Goal: Check status: Check status

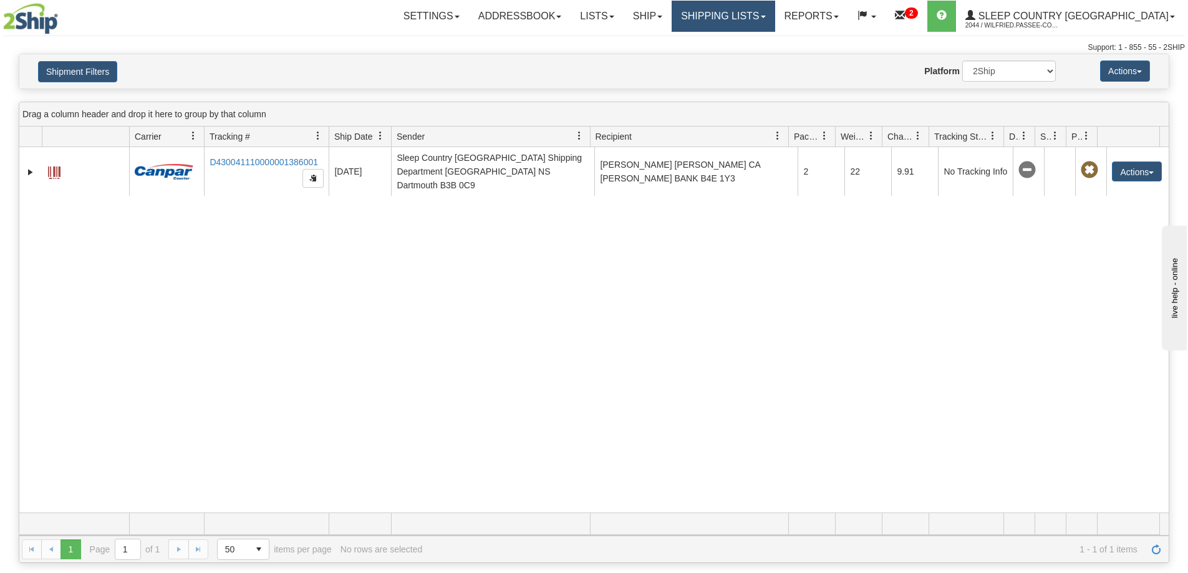
click at [767, 19] on link "Shipping lists" at bounding box center [723, 16] width 103 height 31
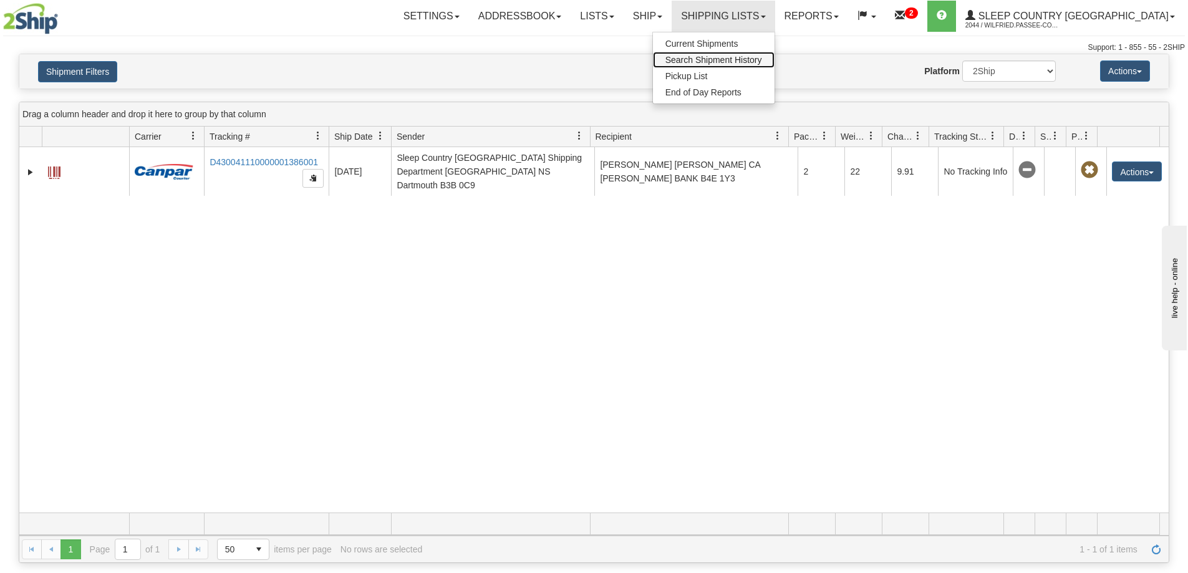
click at [769, 53] on link "Search Shipment History" at bounding box center [714, 60] width 122 height 16
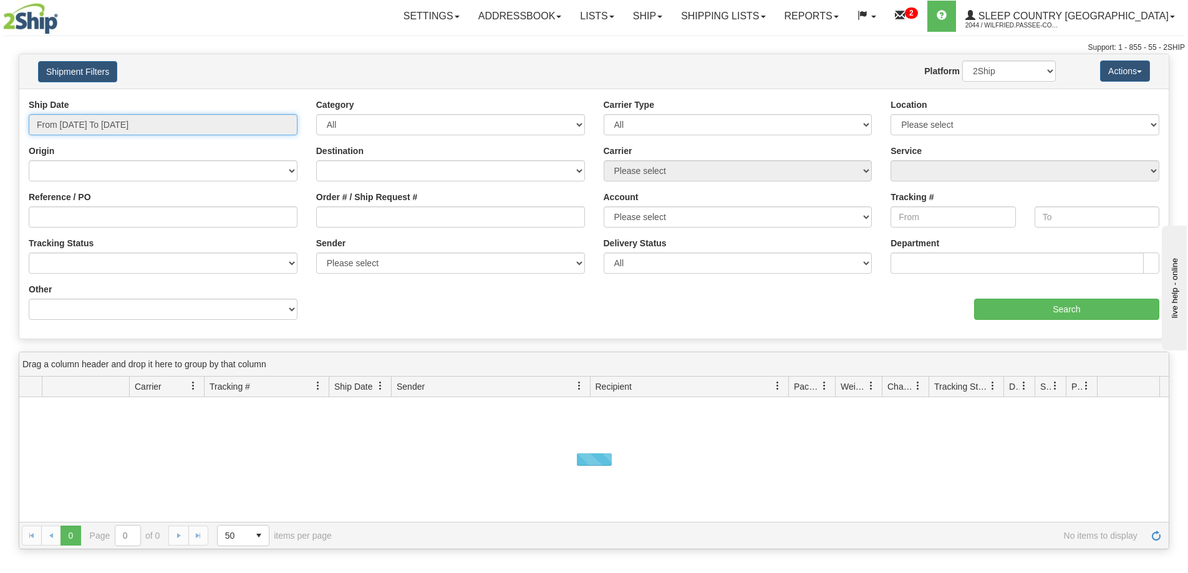
click at [132, 124] on input "From [DATE] To [DATE]" at bounding box center [163, 124] width 269 height 21
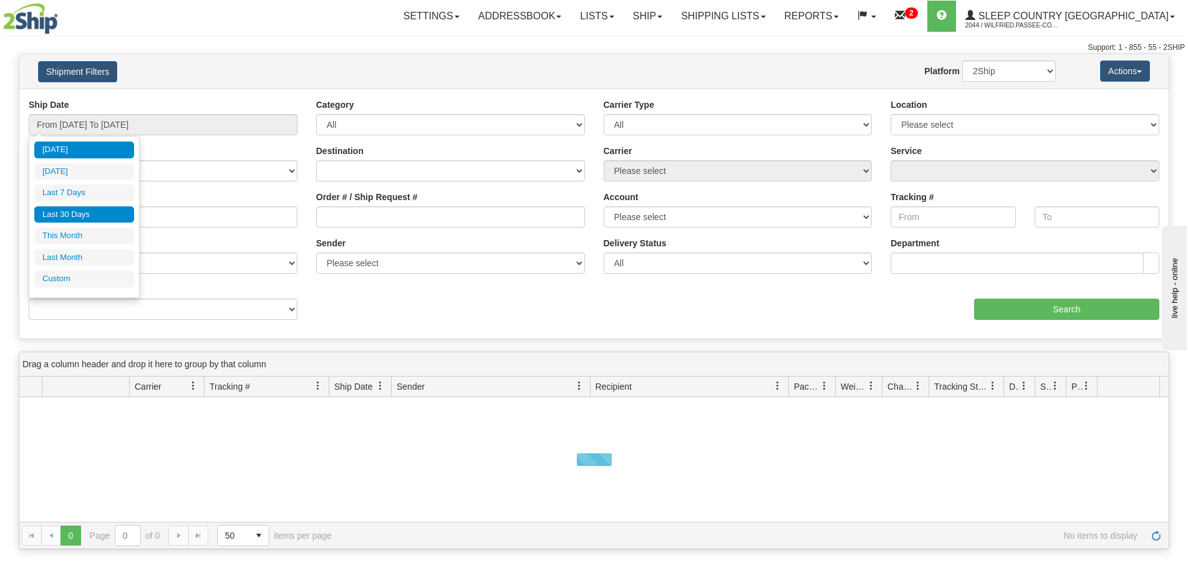
click at [125, 216] on li "Last 30 Days" at bounding box center [84, 214] width 100 height 17
type input "From [DATE] To [DATE]"
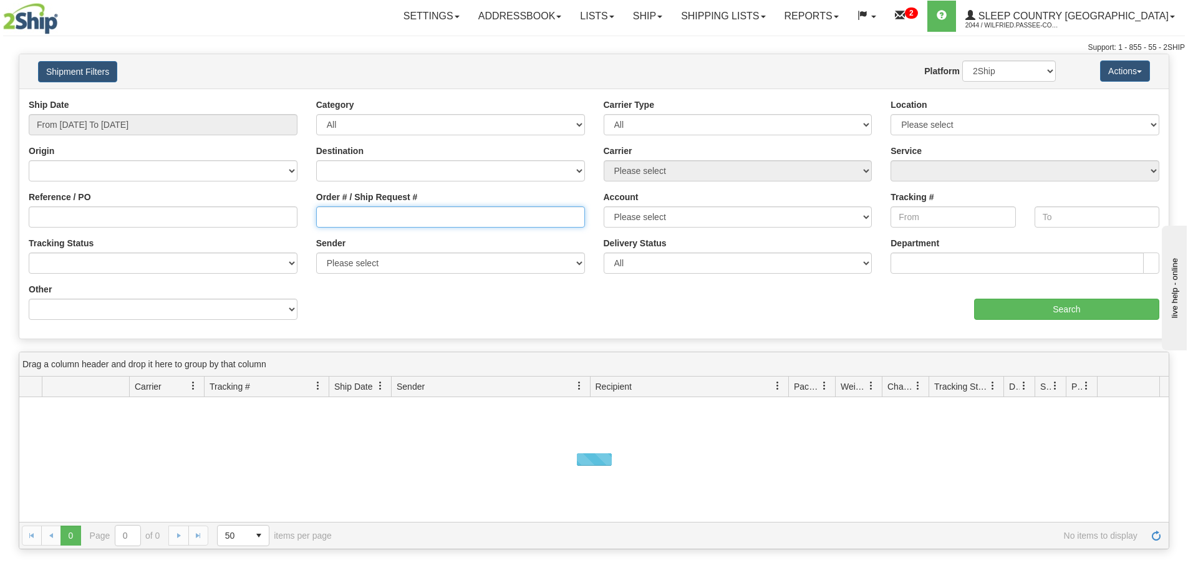
click at [352, 221] on input "Order # / Ship Request #" at bounding box center [450, 216] width 269 height 21
paste input "9000I054036"
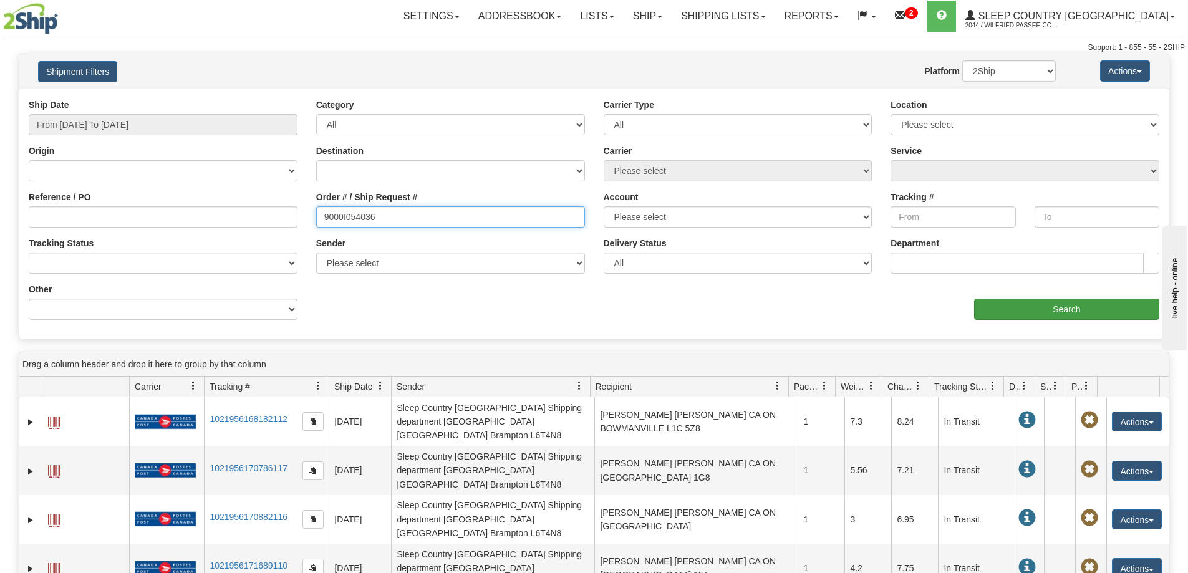
type input "9000I054036"
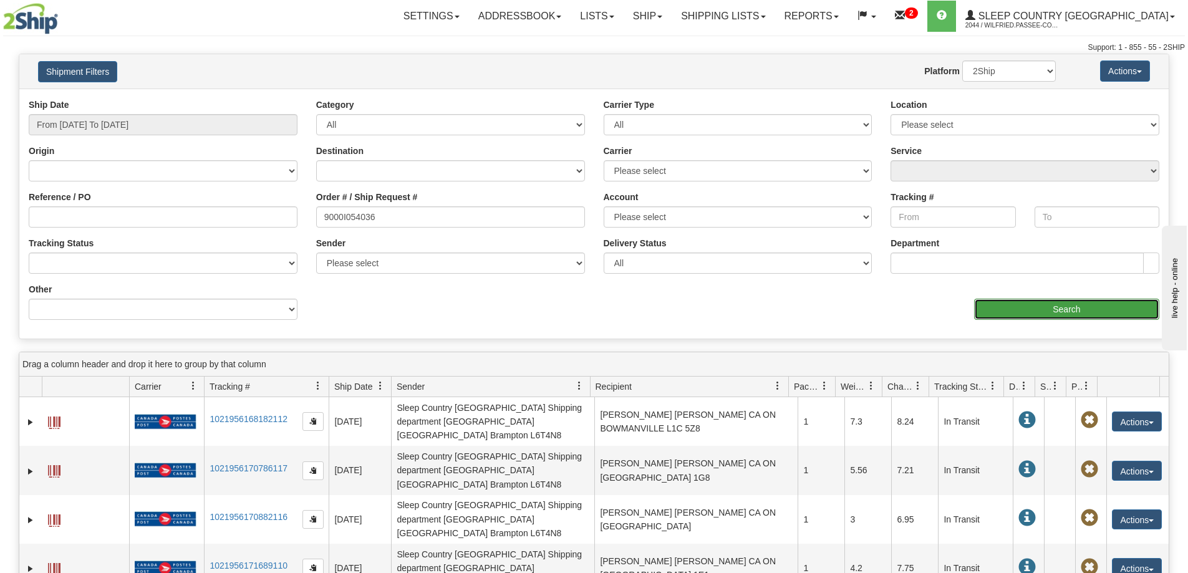
click at [1095, 308] on input "Search" at bounding box center [1066, 309] width 185 height 21
